Goal: Information Seeking & Learning: Learn about a topic

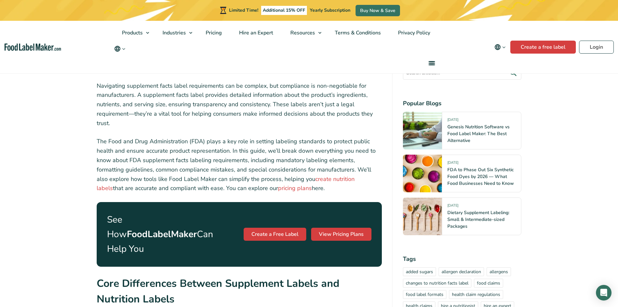
scroll to position [765, 0]
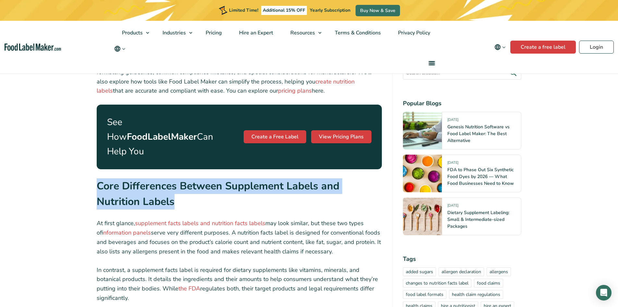
drag, startPoint x: 186, startPoint y: 189, endPoint x: 89, endPoint y: 170, distance: 98.6
copy strong "Core Differences Between Supplement Labels and Nutrition Labels"
click at [206, 188] on h2 "Core Differences Between Supplement Labels and Nutrition Labels" at bounding box center [240, 195] width 286 height 35
drag, startPoint x: 188, startPoint y: 188, endPoint x: 123, endPoint y: 172, distance: 66.8
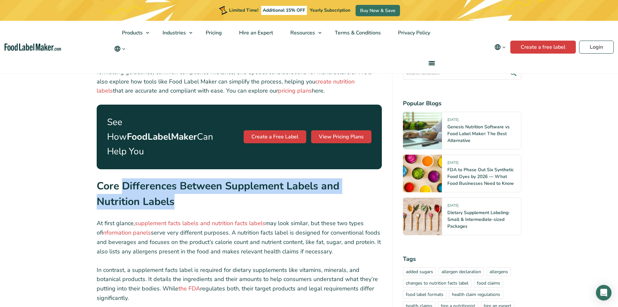
click at [123, 178] on h2 "Core Differences Between Supplement Labels and Nutrition Labels" at bounding box center [240, 195] width 286 height 35
copy strong "Differences Between Supplement Labels and Nutrition Labels"
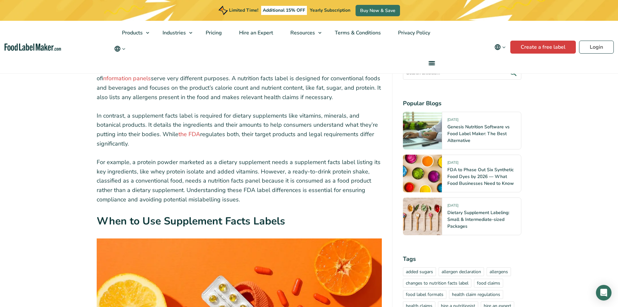
scroll to position [960, 0]
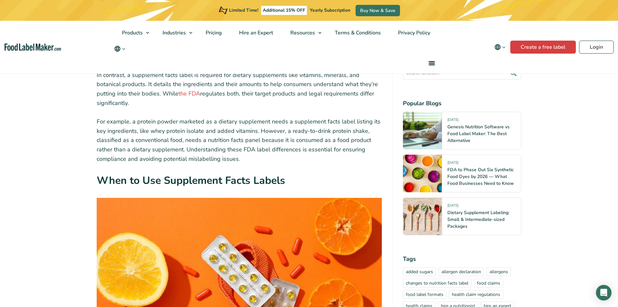
click at [239, 173] on strong "When to Use Supplement Facts Labels" at bounding box center [191, 180] width 189 height 14
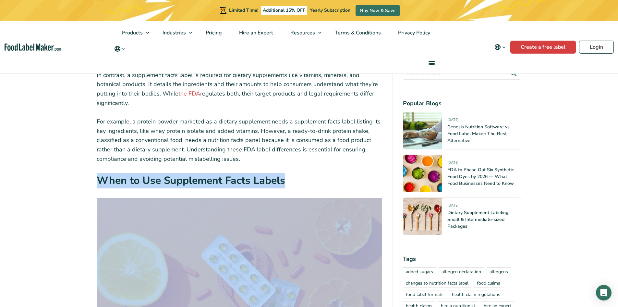
click at [239, 173] on strong "When to Use Supplement Facts Labels" at bounding box center [191, 180] width 189 height 14
copy div "When to Use Supplement Facts Labels"
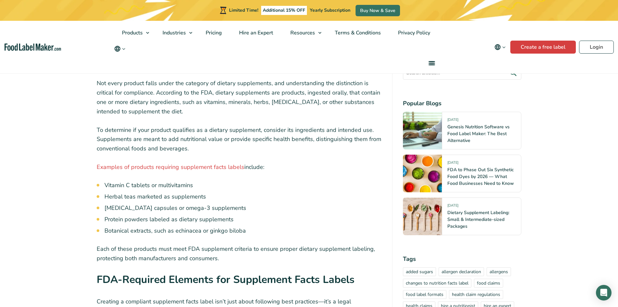
scroll to position [1317, 0]
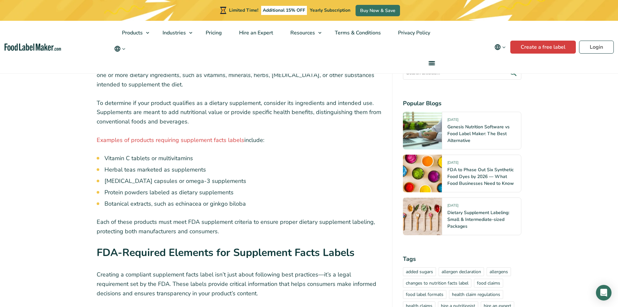
click at [306, 245] on h2 "FDA-Required Elements for Supplement Facts Labels" at bounding box center [240, 255] width 286 height 20
click at [301, 245] on strong "FDA-Required Elements for Supplement Facts Labels" at bounding box center [226, 252] width 258 height 14
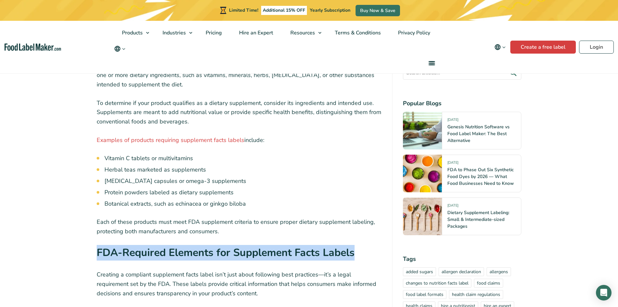
click at [301, 245] on strong "FDA-Required Elements for Supplement Facts Labels" at bounding box center [226, 252] width 258 height 14
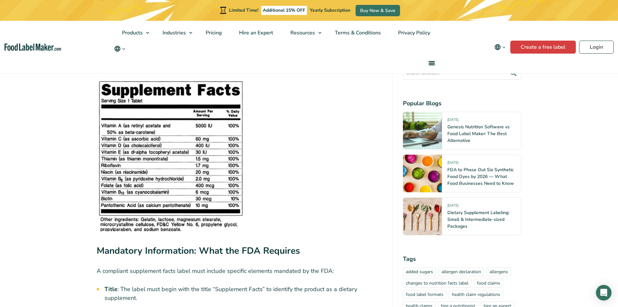
scroll to position [1609, 0]
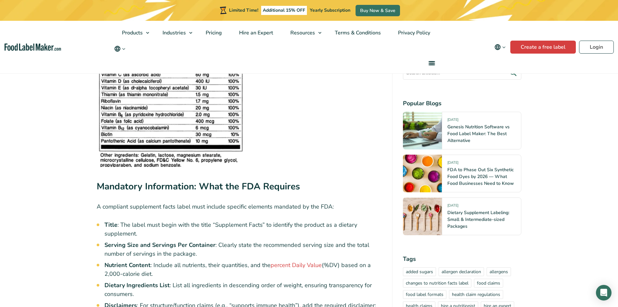
click at [167, 180] on strong "Mandatory Information: What the FDA Requires" at bounding box center [198, 186] width 203 height 12
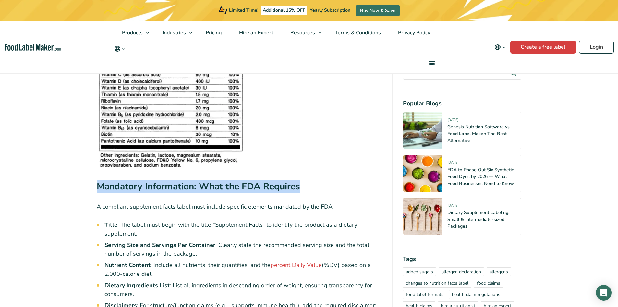
click at [167, 180] on strong "Mandatory Information: What the FDA Requires" at bounding box center [198, 186] width 203 height 12
copy div "Mandatory Information: What the FDA Requires"
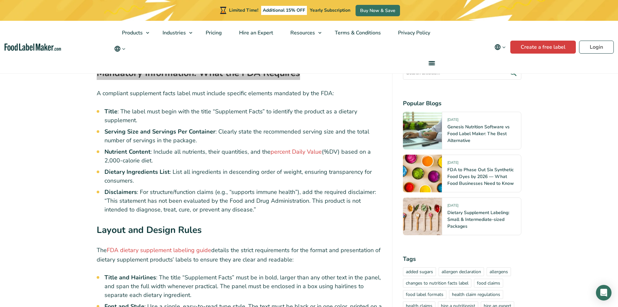
scroll to position [1738, 0]
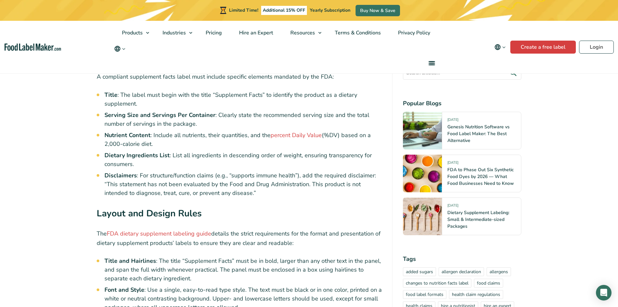
click at [147, 207] on strong "Layout and Design Rules" at bounding box center [149, 213] width 105 height 12
copy div "Layout and Design Rules"
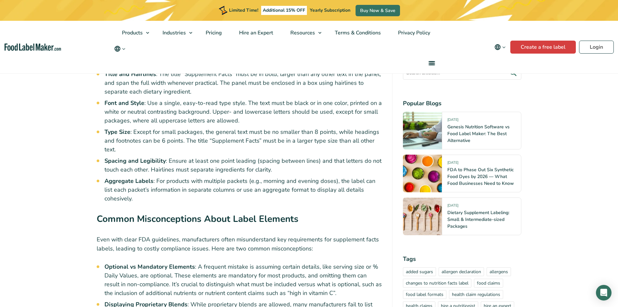
scroll to position [1933, 0]
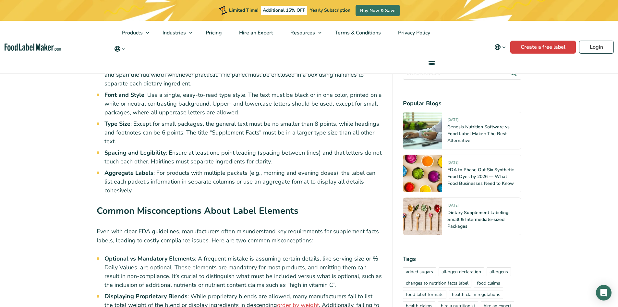
click at [126, 204] on strong "Common Misconceptions About Label Elements" at bounding box center [198, 210] width 202 height 12
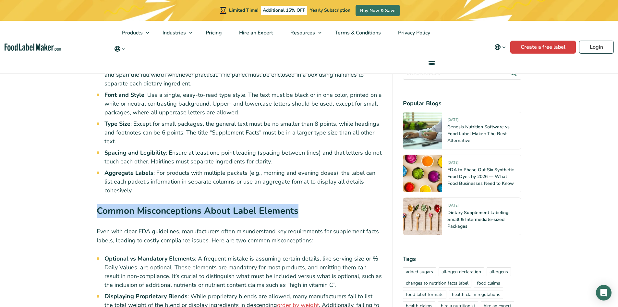
click at [126, 204] on strong "Common Misconceptions About Label Elements" at bounding box center [198, 210] width 202 height 12
copy div "Common Misconceptions About Label Elements"
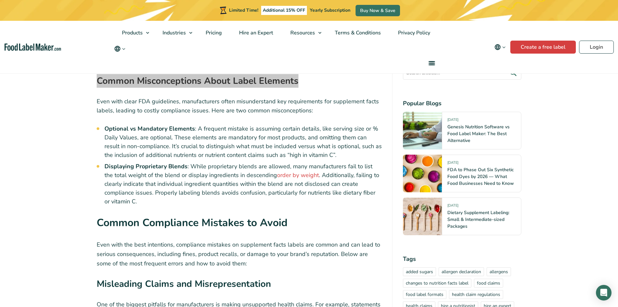
scroll to position [2128, 0]
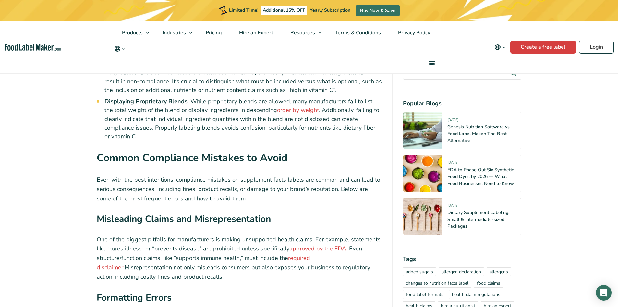
click at [179, 151] on strong "Common Compliance Mistakes to Avoid" at bounding box center [192, 158] width 191 height 14
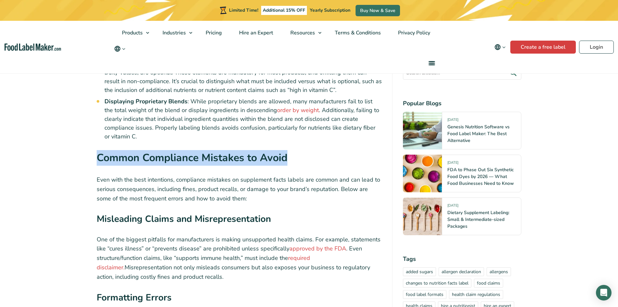
click at [179, 151] on strong "Common Compliance Mistakes to Avoid" at bounding box center [192, 158] width 191 height 14
copy div "Common Compliance Mistakes to Avoid"
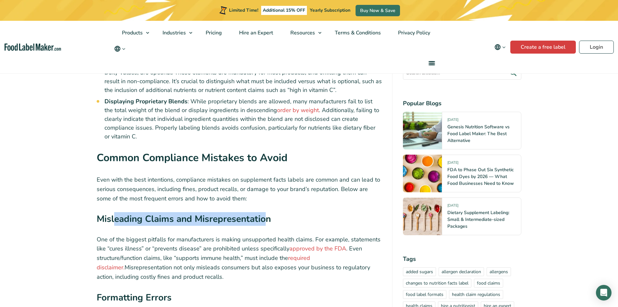
drag, startPoint x: 115, startPoint y: 187, endPoint x: 266, endPoint y: 187, distance: 151.8
click at [266, 213] on strong "Misleading Claims and Misrepresentation" at bounding box center [184, 219] width 174 height 12
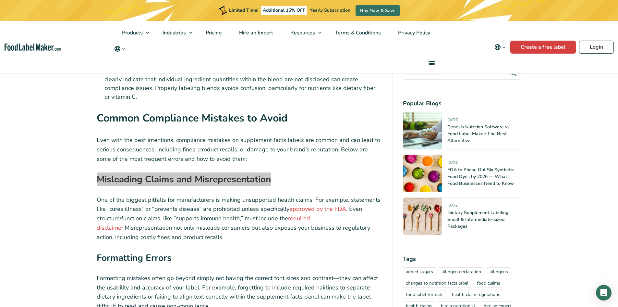
scroll to position [2225, 0]
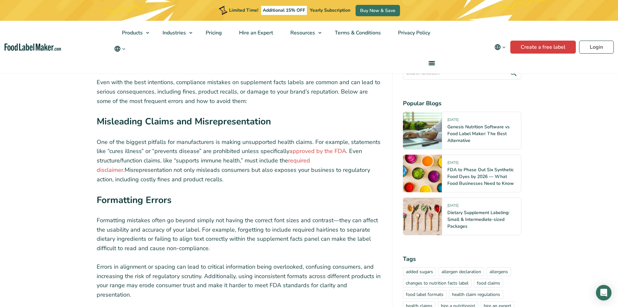
click at [134, 194] on strong "Formatting Errors" at bounding box center [134, 200] width 75 height 12
copy div "Formatting Errors"
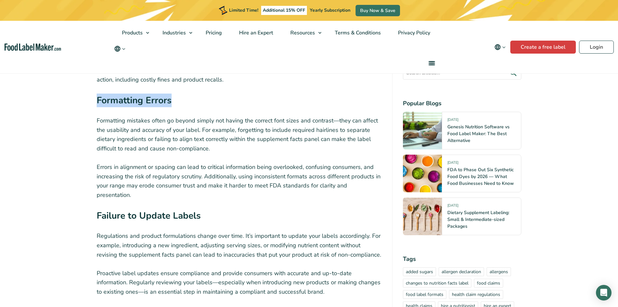
scroll to position [2387, 0]
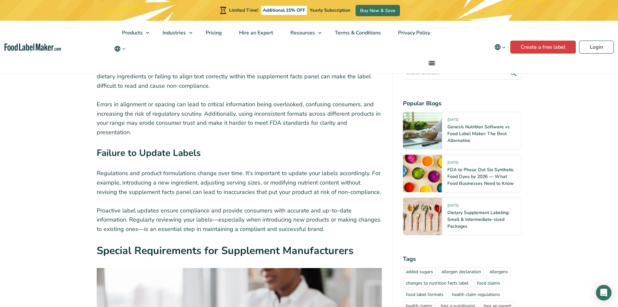
click at [191, 243] on strong "Special Requirements for Supplement Manufacturers" at bounding box center [225, 250] width 257 height 14
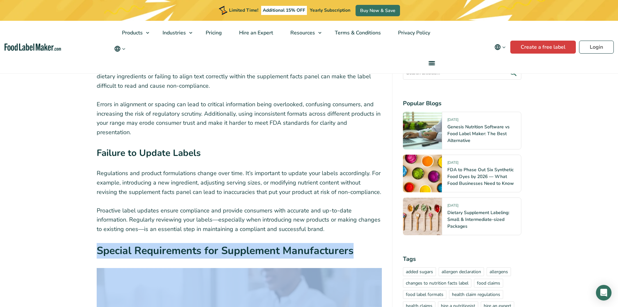
click at [191, 243] on strong "Special Requirements for Supplement Manufacturers" at bounding box center [225, 250] width 257 height 14
copy div "Special Requirements for Supplement Manufacturers"
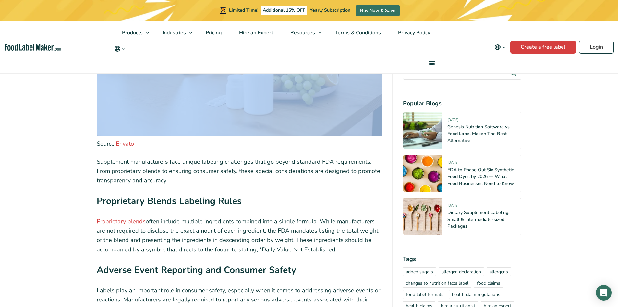
scroll to position [2712, 0]
